Goal: Task Accomplishment & Management: Use online tool/utility

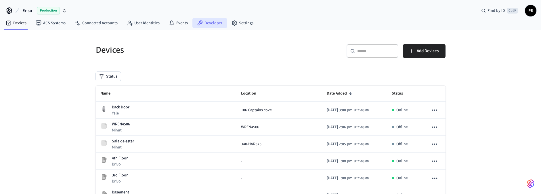
click at [213, 20] on link "Developer" at bounding box center [209, 23] width 35 height 10
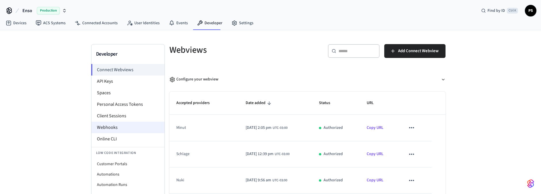
click at [114, 124] on li "Webhooks" at bounding box center [127, 127] width 73 height 12
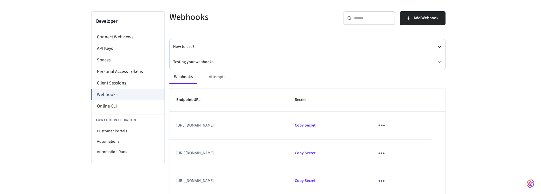
scroll to position [62, 0]
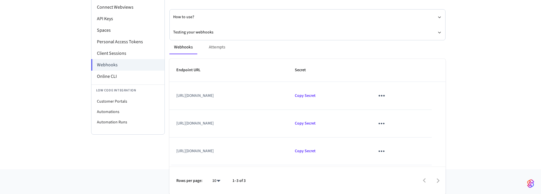
click at [288, 149] on td "[URL][DOMAIN_NAME]" at bounding box center [228, 151] width 119 height 28
click at [288, 122] on td "[URL][DOMAIN_NAME]" at bounding box center [228, 124] width 119 height 28
click at [288, 94] on td "[URL][DOMAIN_NAME]" at bounding box center [228, 96] width 119 height 28
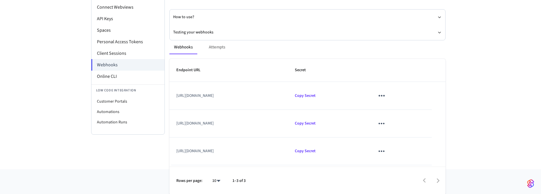
click at [288, 93] on td "[URL][DOMAIN_NAME]" at bounding box center [228, 96] width 119 height 28
click at [288, 64] on th "Endpoint URL" at bounding box center [228, 70] width 119 height 23
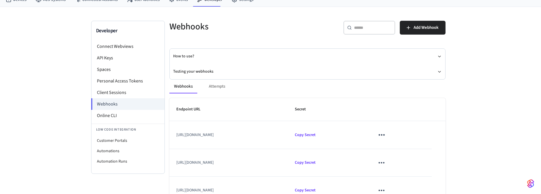
scroll to position [0, 0]
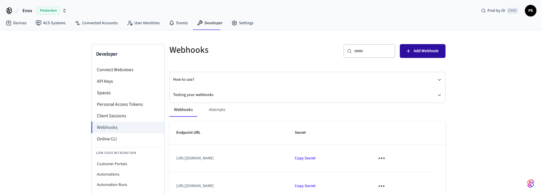
click at [422, 48] on span "Add Webhook" at bounding box center [426, 50] width 25 height 7
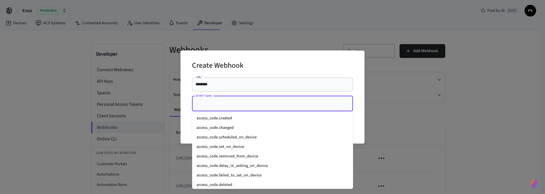
click at [224, 104] on input "Event Types" at bounding box center [268, 103] width 147 height 10
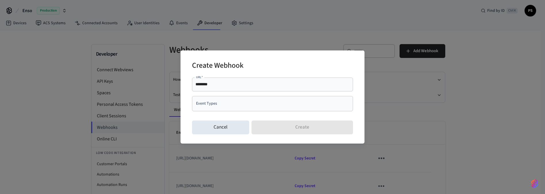
click at [444, 84] on div "Create Webhook URL   * ******** URL   * Event Types Event Types Cancel Create" at bounding box center [272, 97] width 545 height 194
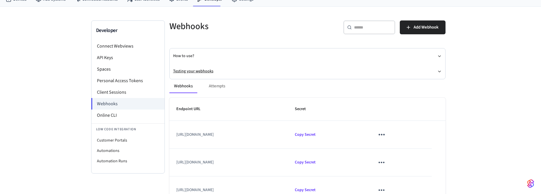
scroll to position [62, 0]
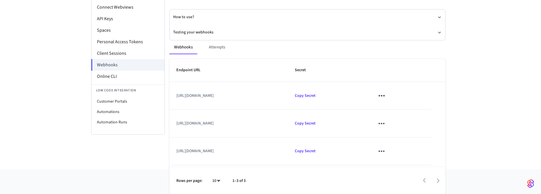
click at [288, 147] on td "[URL][DOMAIN_NAME]" at bounding box center [228, 151] width 119 height 28
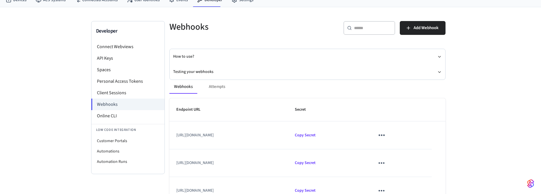
scroll to position [0, 0]
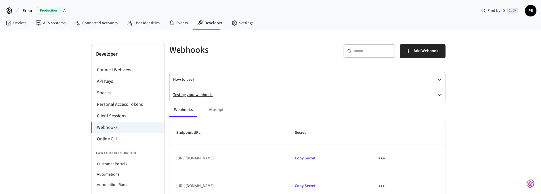
click at [207, 94] on button "Testing your webhooks" at bounding box center [307, 94] width 269 height 15
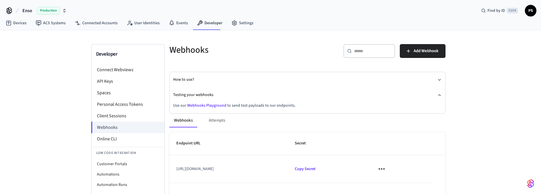
click at [204, 103] on link "Webhooks Playground" at bounding box center [206, 105] width 39 height 6
